Goal: Entertainment & Leisure: Consume media (video, audio)

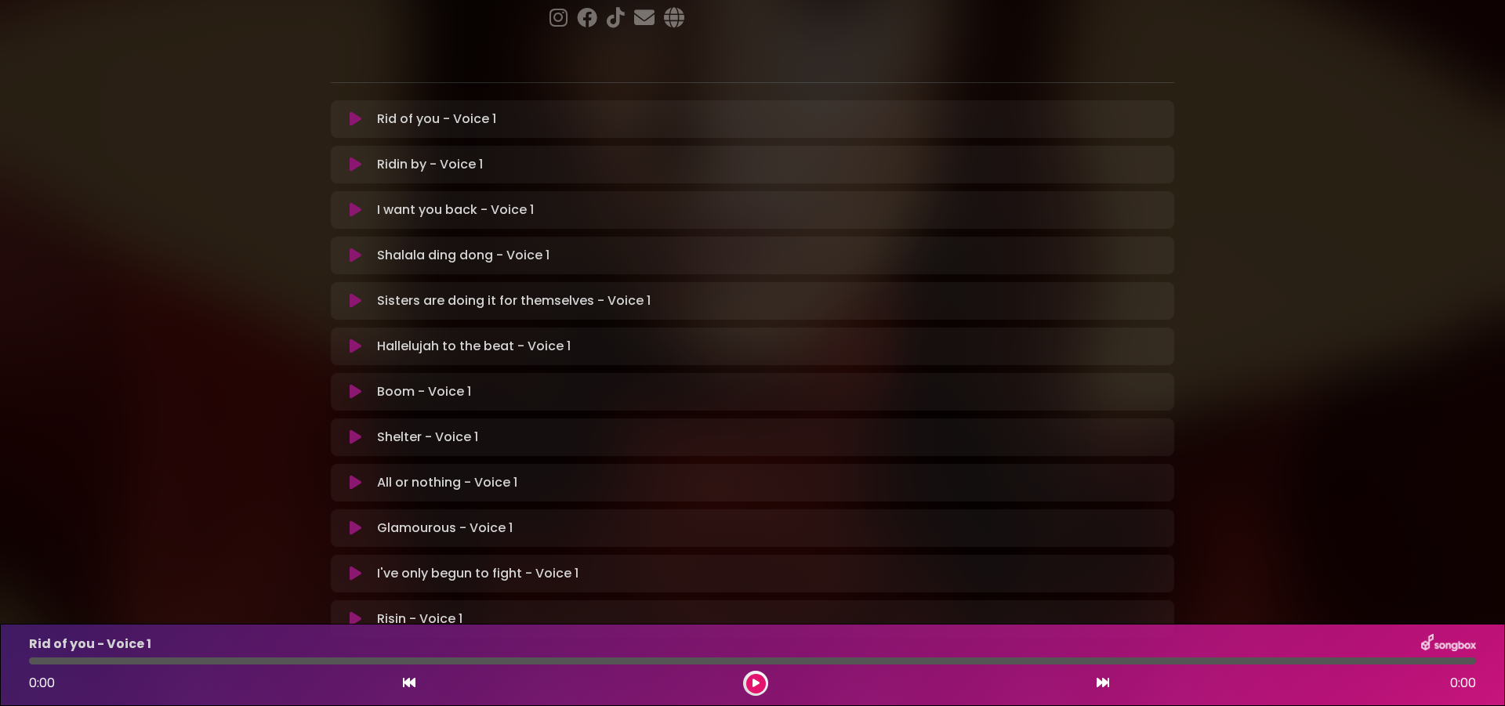
scroll to position [235, 0]
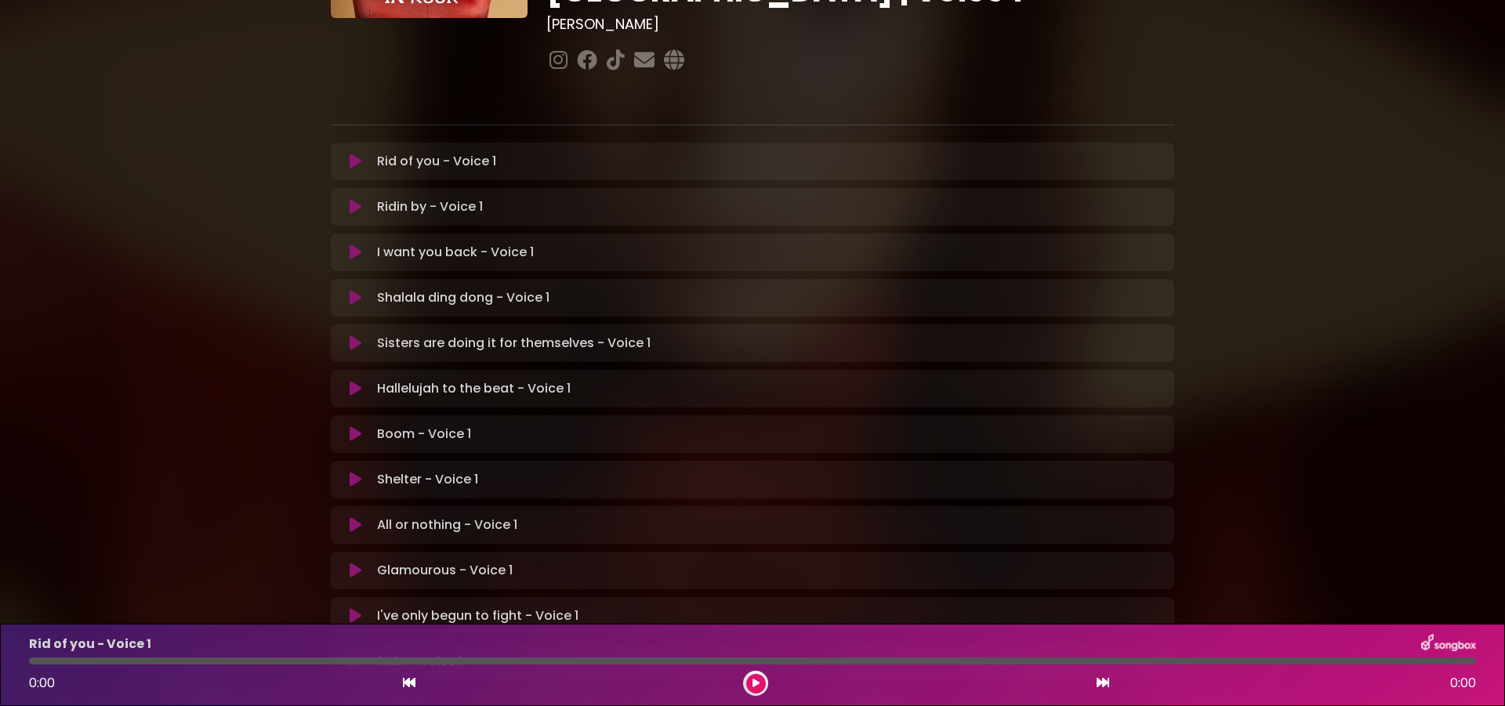
click at [350, 154] on icon at bounding box center [356, 162] width 12 height 16
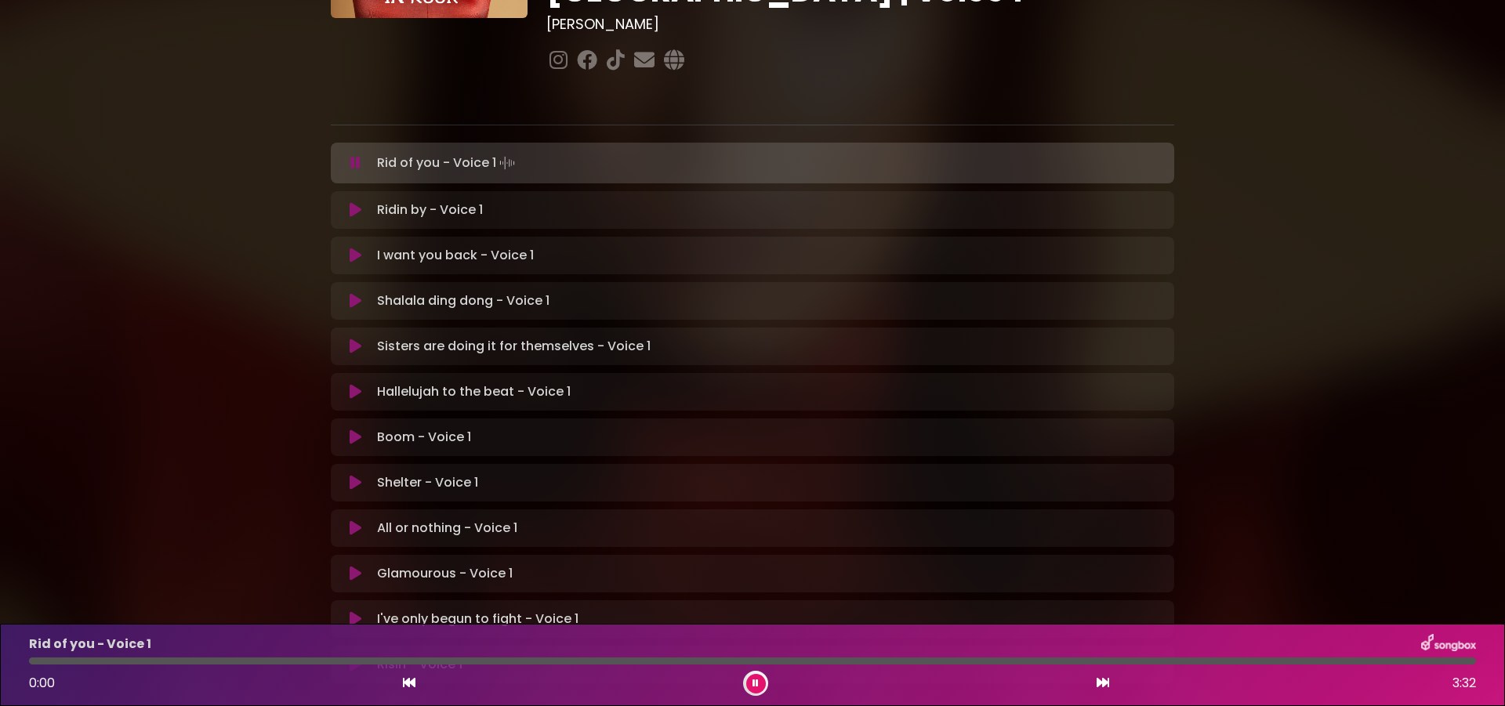
click at [753, 680] on icon at bounding box center [755, 683] width 6 height 9
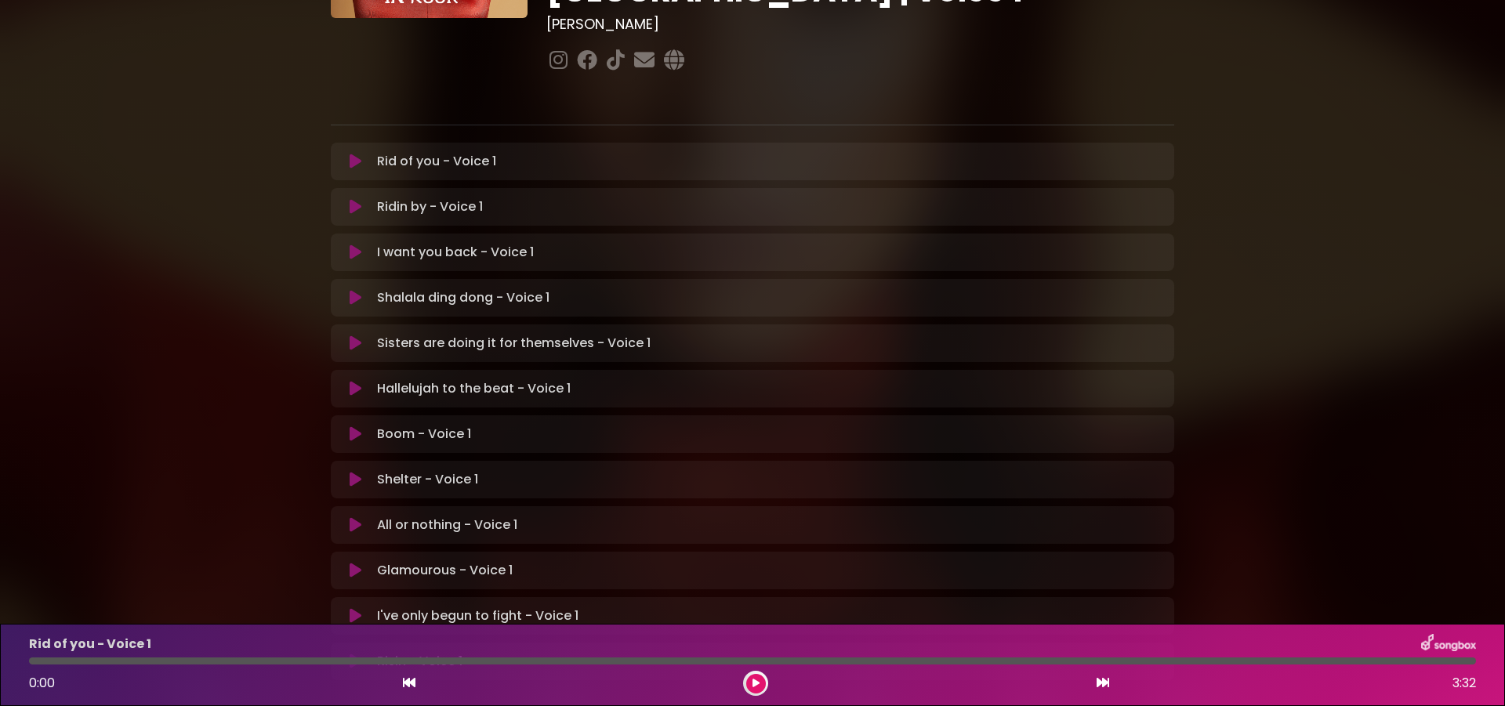
click at [754, 678] on button at bounding box center [756, 684] width 20 height 20
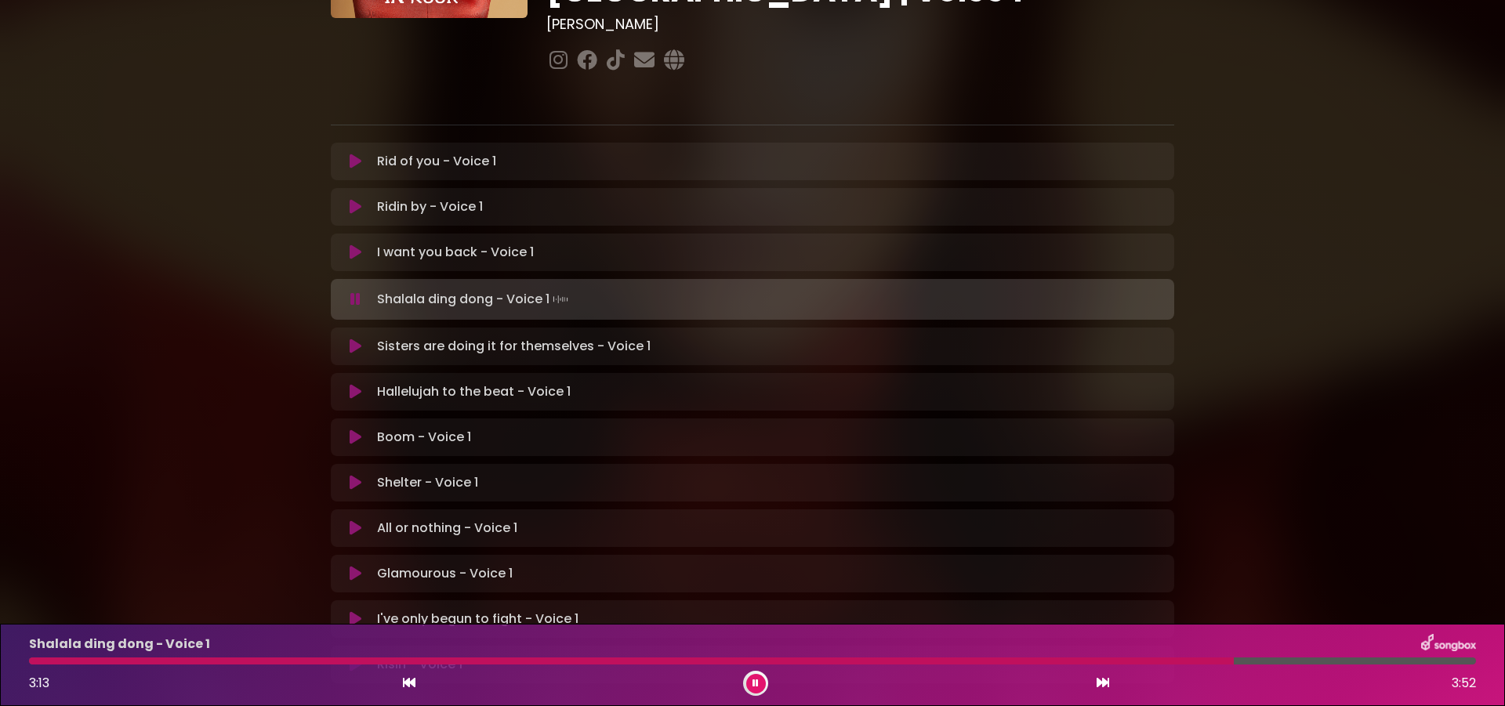
click at [1292, 386] on div "[PERSON_NAME] in [GEOGRAPHIC_DATA] | [GEOGRAPHIC_DATA] 2 - [GEOGRAPHIC_DATA] - …" at bounding box center [752, 247] width 1505 height 926
click at [946, 143] on div "Rid of you - Voice 1 Loading Track... Your Feedback" at bounding box center [752, 162] width 843 height 38
click at [928, 143] on div "Rid of you - Voice 1 Loading Track... Your Feedback" at bounding box center [752, 162] width 843 height 38
click at [754, 678] on button at bounding box center [756, 684] width 20 height 20
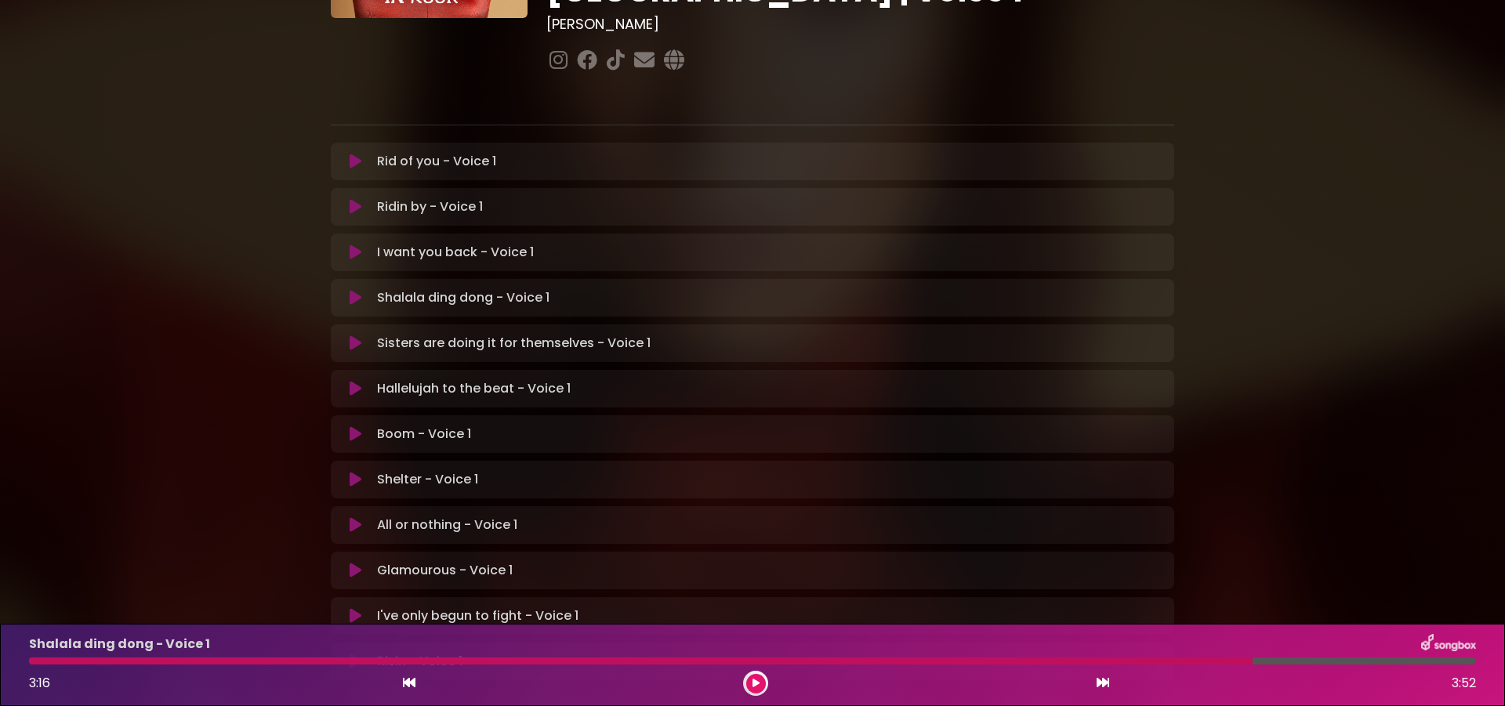
click at [755, 680] on icon at bounding box center [755, 683] width 7 height 9
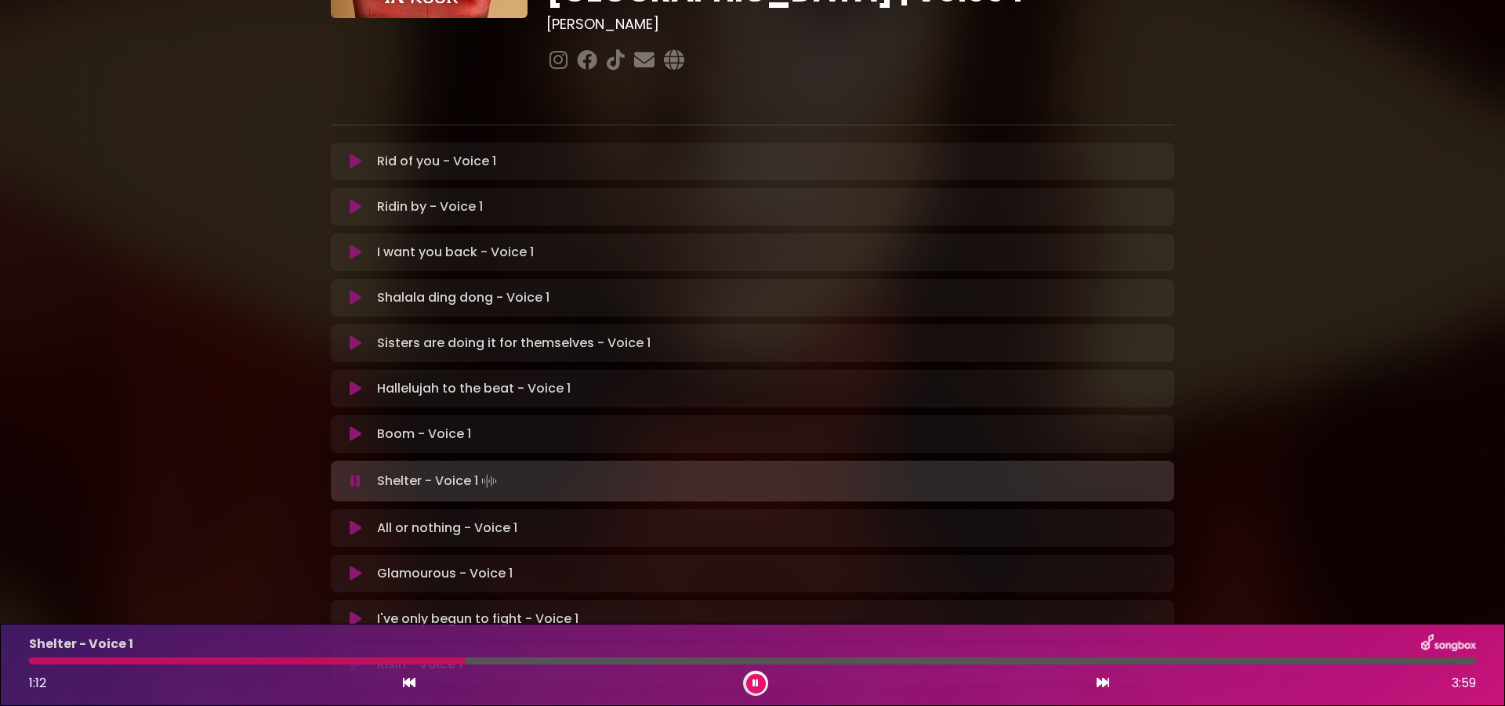
click at [759, 689] on button at bounding box center [756, 684] width 20 height 20
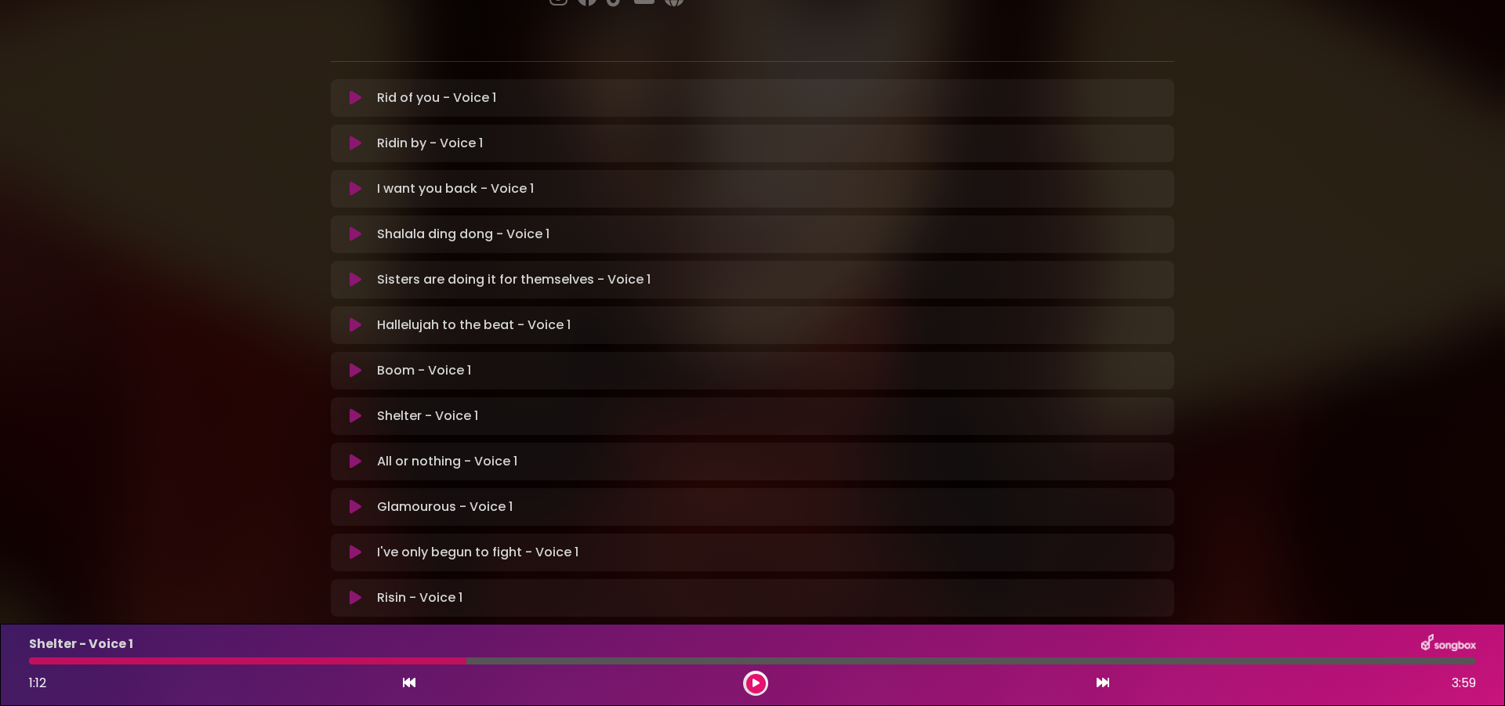
scroll to position [334, 0]
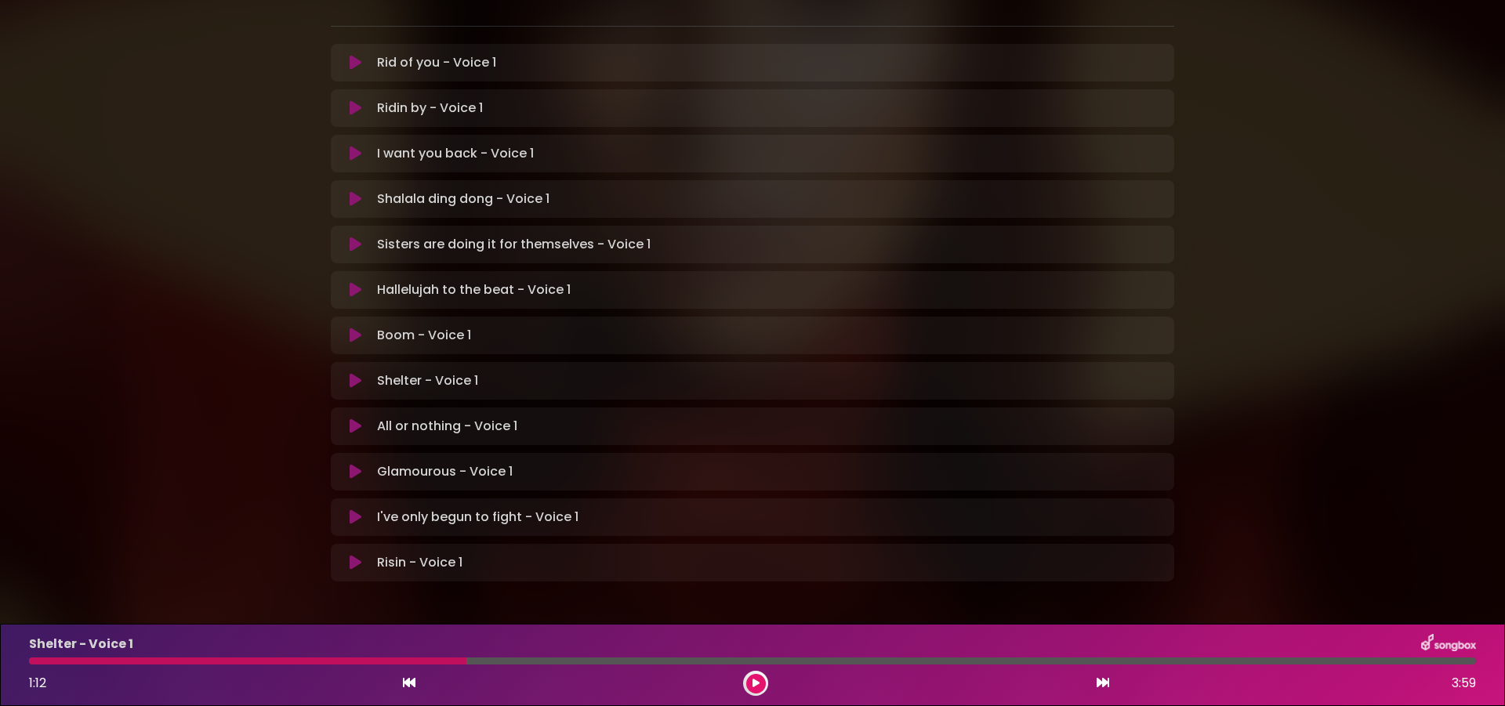
click at [753, 680] on icon at bounding box center [755, 683] width 7 height 9
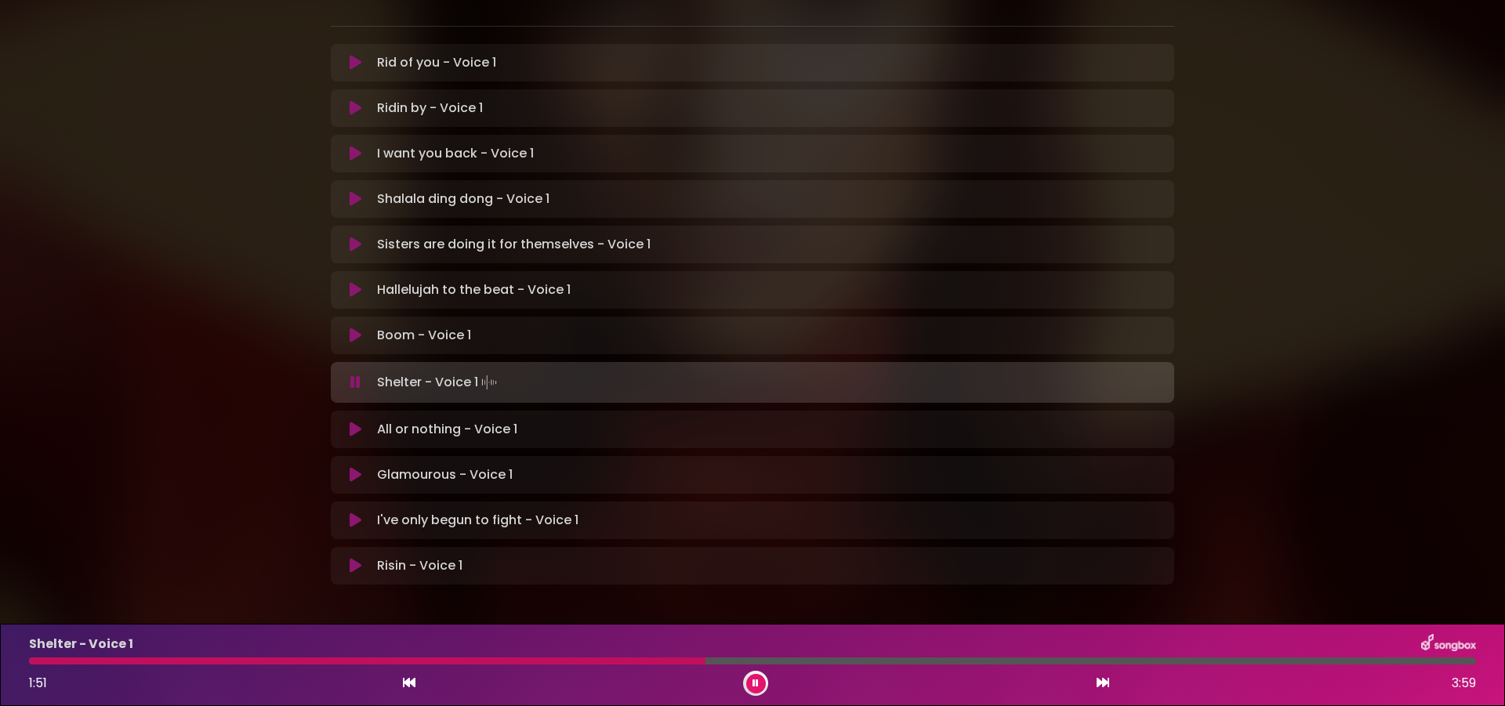
click at [753, 678] on button at bounding box center [756, 684] width 20 height 20
